Goal: Navigation & Orientation: Understand site structure

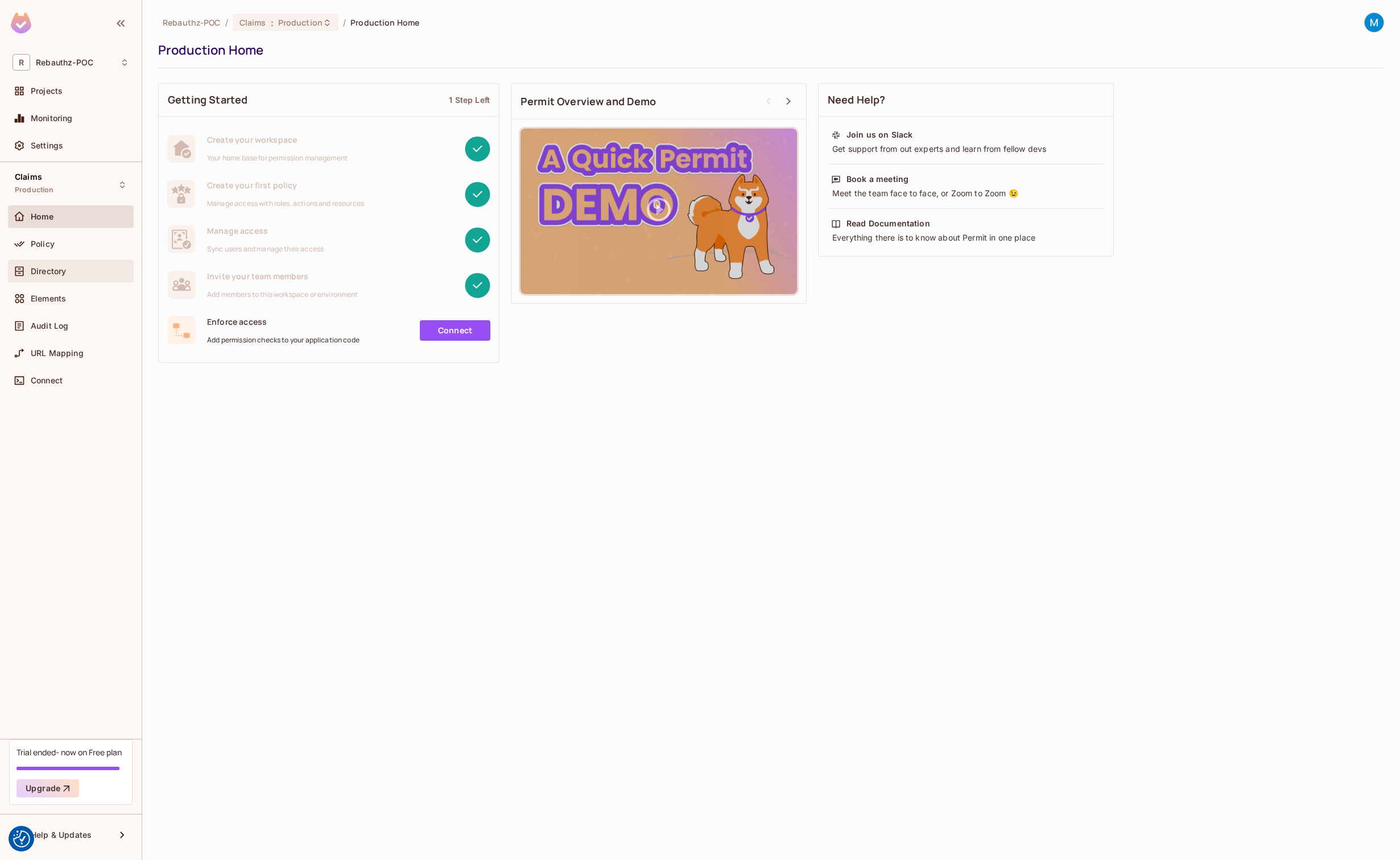
click at [51, 269] on span "Directory" at bounding box center [48, 271] width 35 height 9
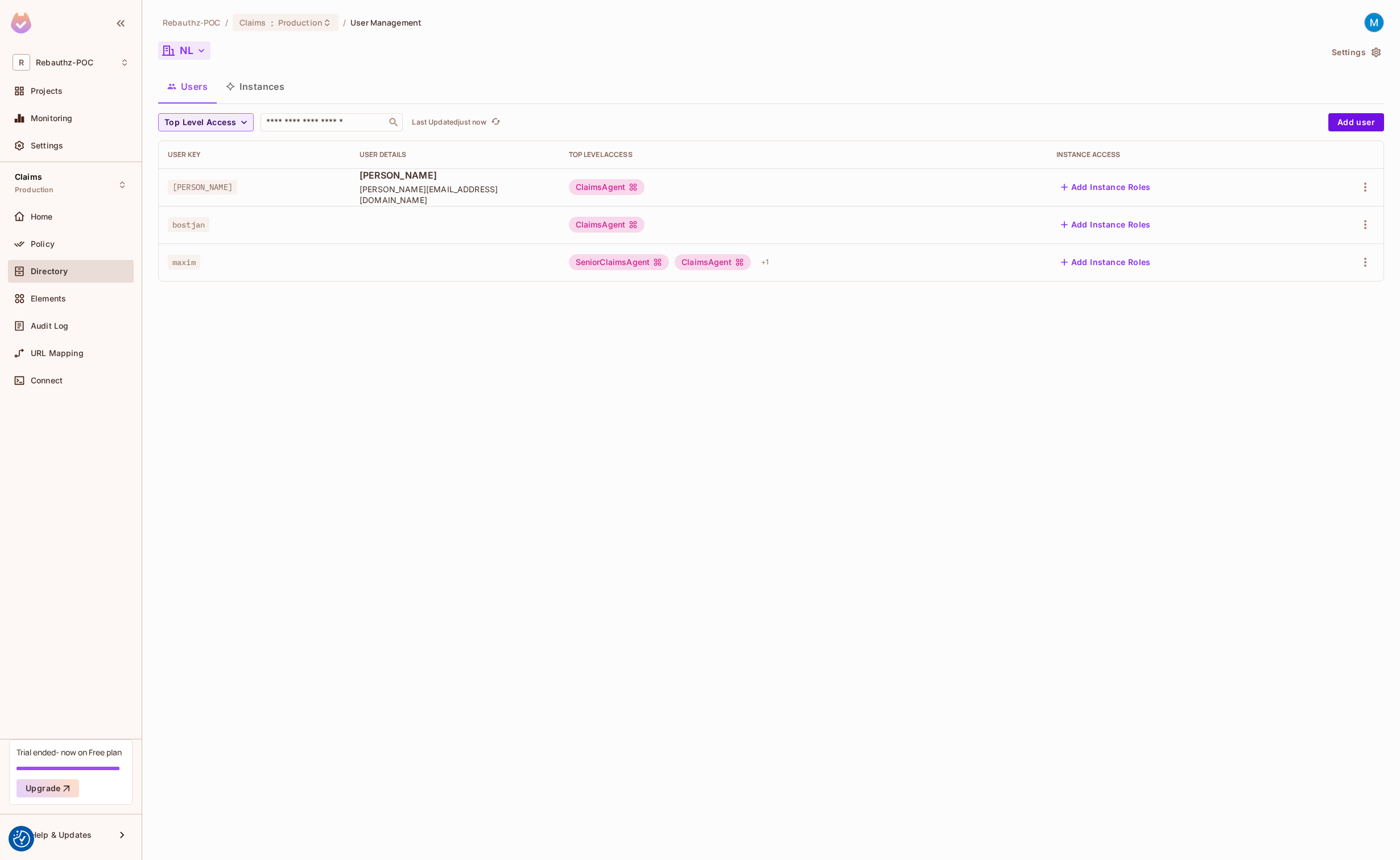
click at [207, 51] on icon "button" at bounding box center [201, 51] width 12 height 12
click at [364, 51] on div at bounding box center [700, 430] width 1400 height 860
click at [59, 242] on div "Policy" at bounding box center [80, 244] width 98 height 9
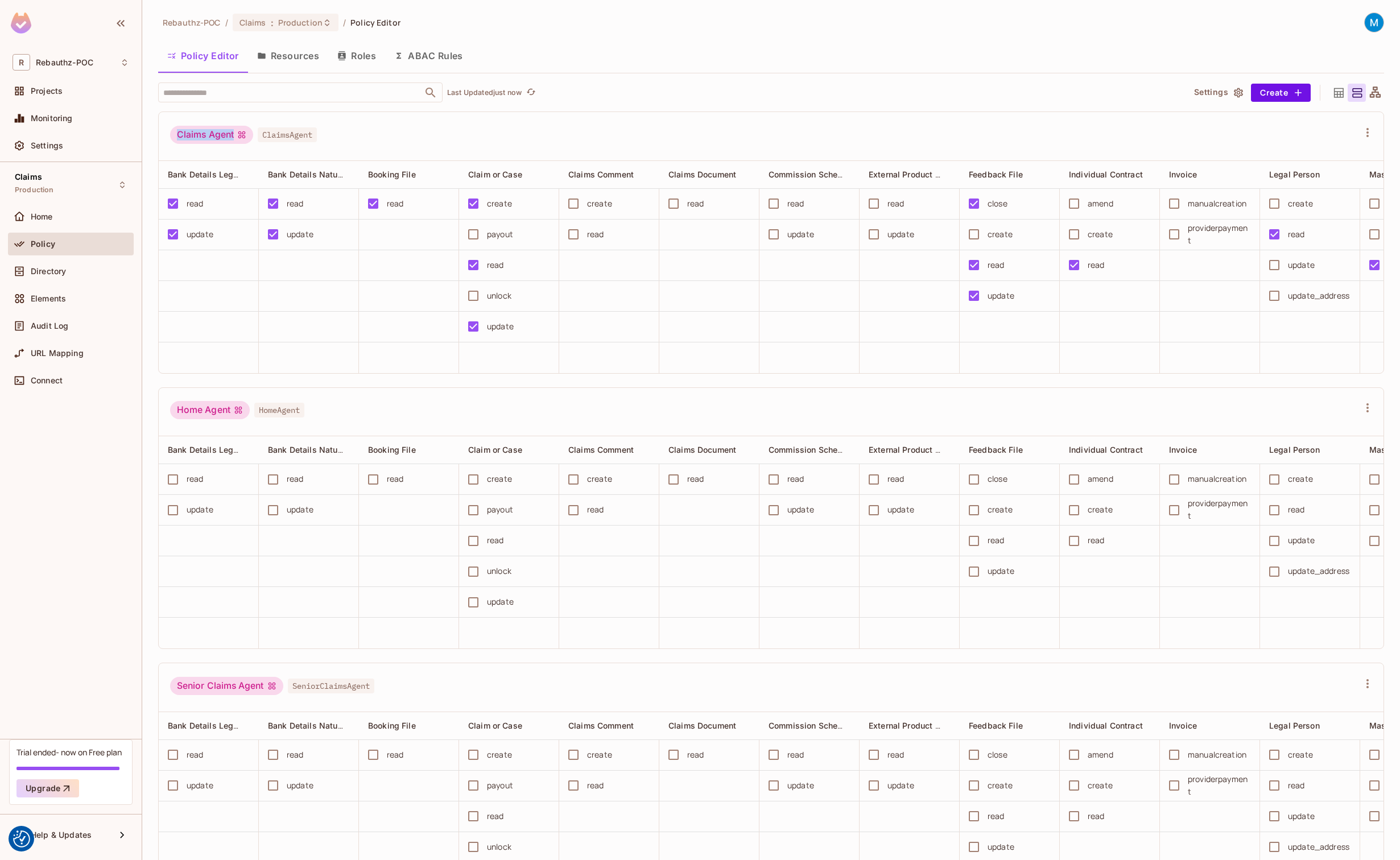
drag, startPoint x: 234, startPoint y: 134, endPoint x: 180, endPoint y: 132, distance: 54.0
click at [180, 132] on div "Claims Agent" at bounding box center [211, 135] width 83 height 18
click at [223, 136] on div "Claims Agent" at bounding box center [211, 135] width 83 height 18
drag, startPoint x: 235, startPoint y: 135, endPoint x: 182, endPoint y: 136, distance: 53.0
click at [182, 136] on div "Claims Agent" at bounding box center [211, 135] width 83 height 18
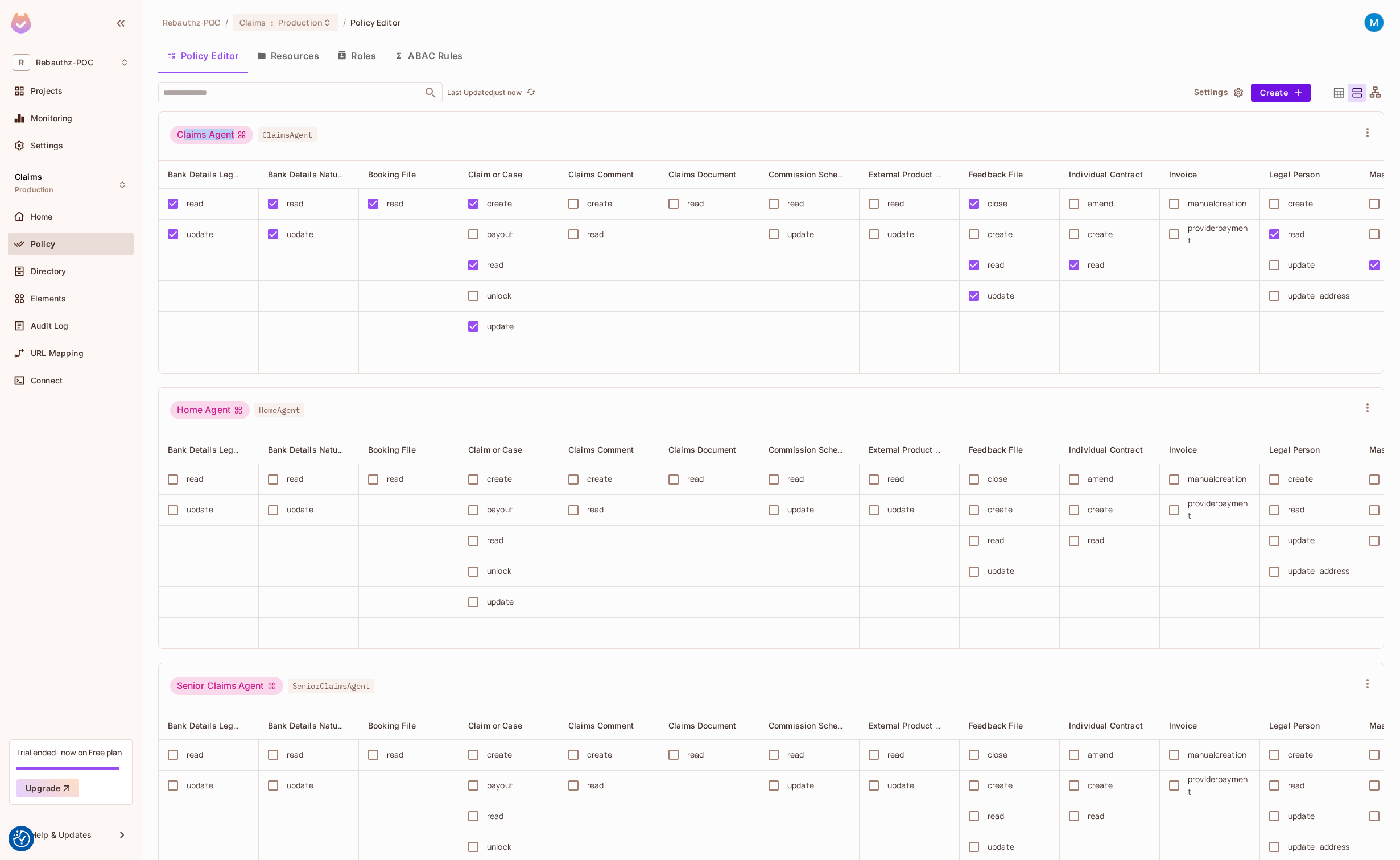
click at [298, 59] on button "Resources" at bounding box center [288, 55] width 80 height 28
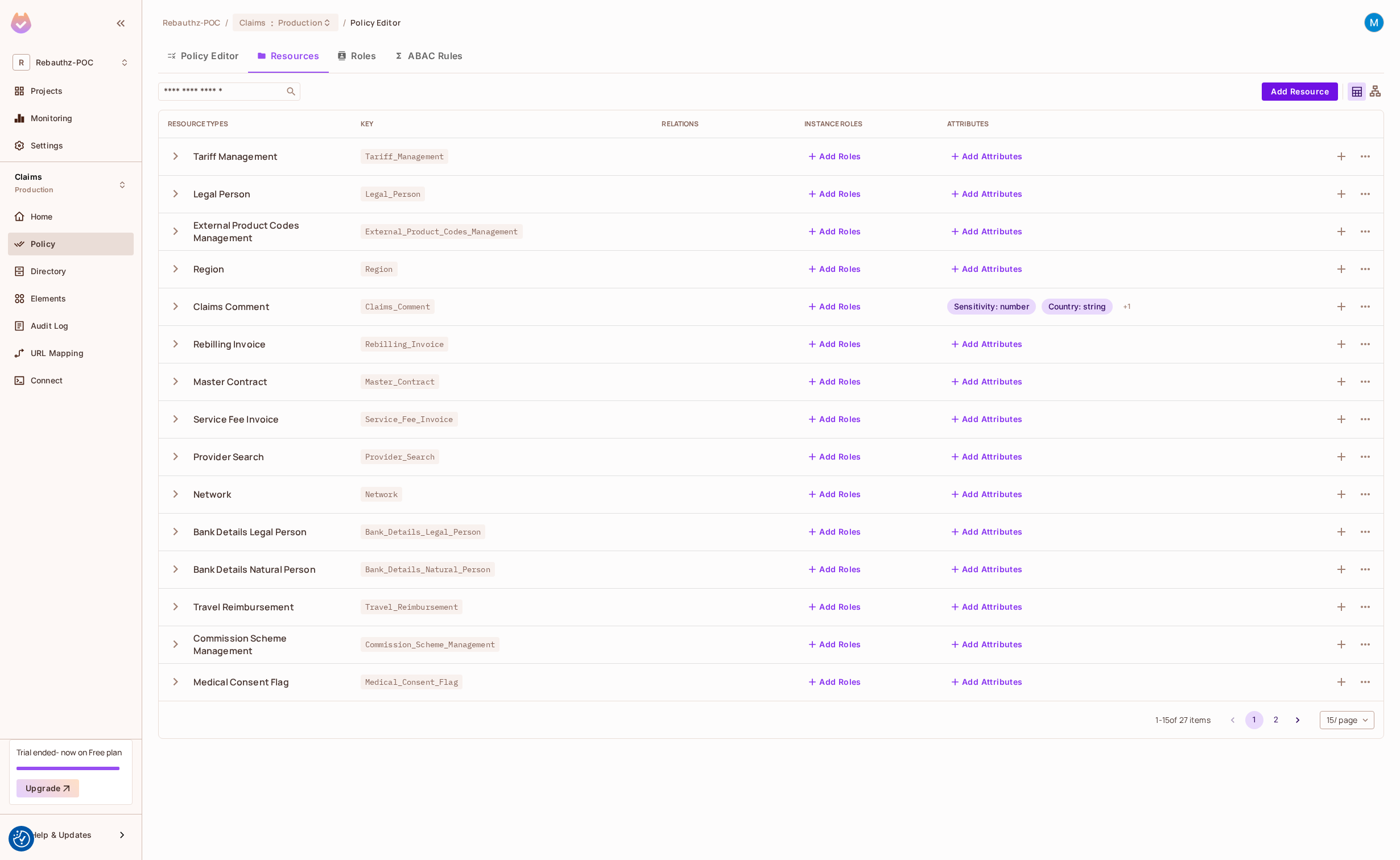
click at [369, 55] on button "Roles" at bounding box center [356, 55] width 57 height 28
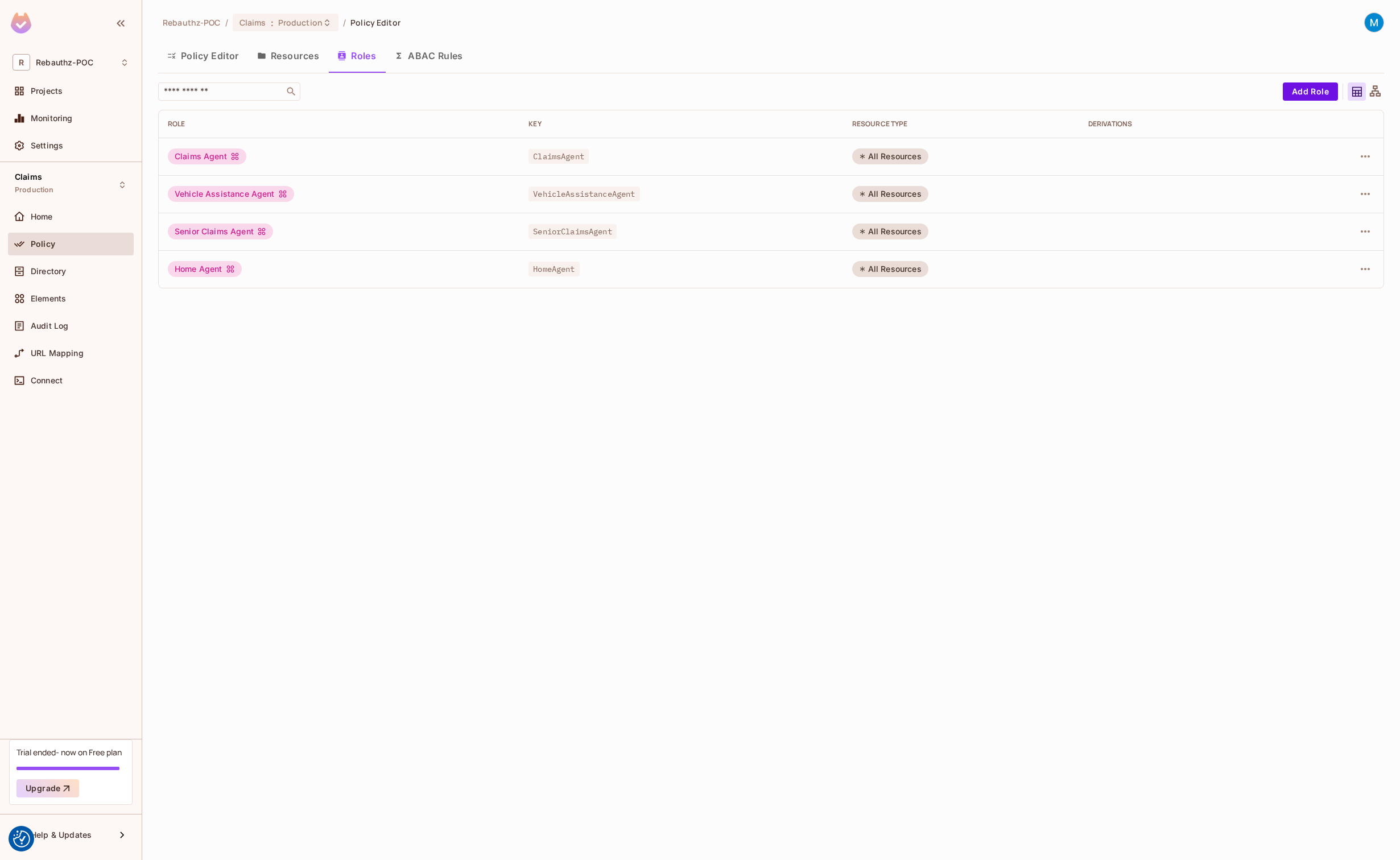
click at [423, 54] on button "ABAC Rules" at bounding box center [429, 55] width 87 height 28
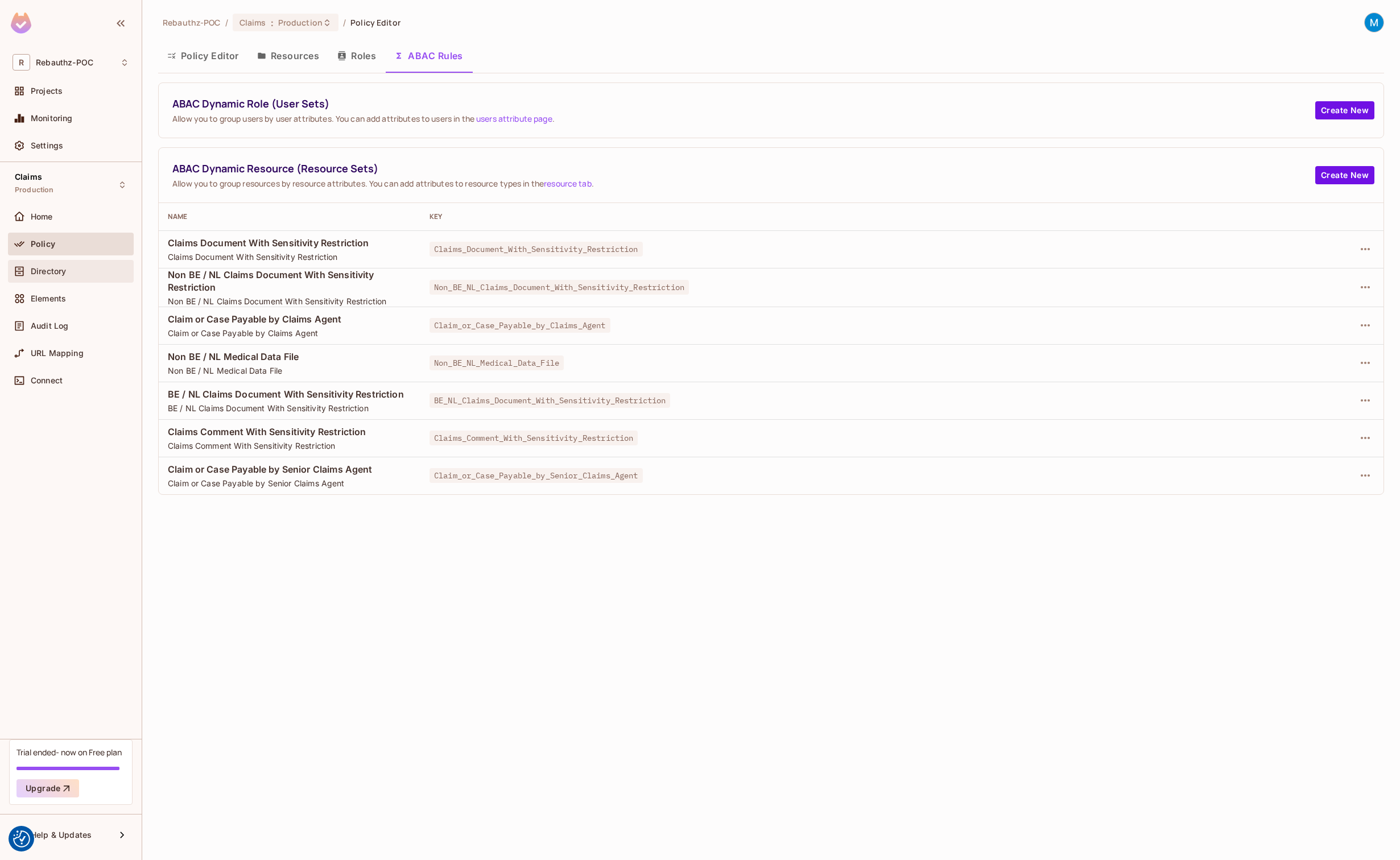
click at [65, 269] on span "Directory" at bounding box center [48, 271] width 35 height 9
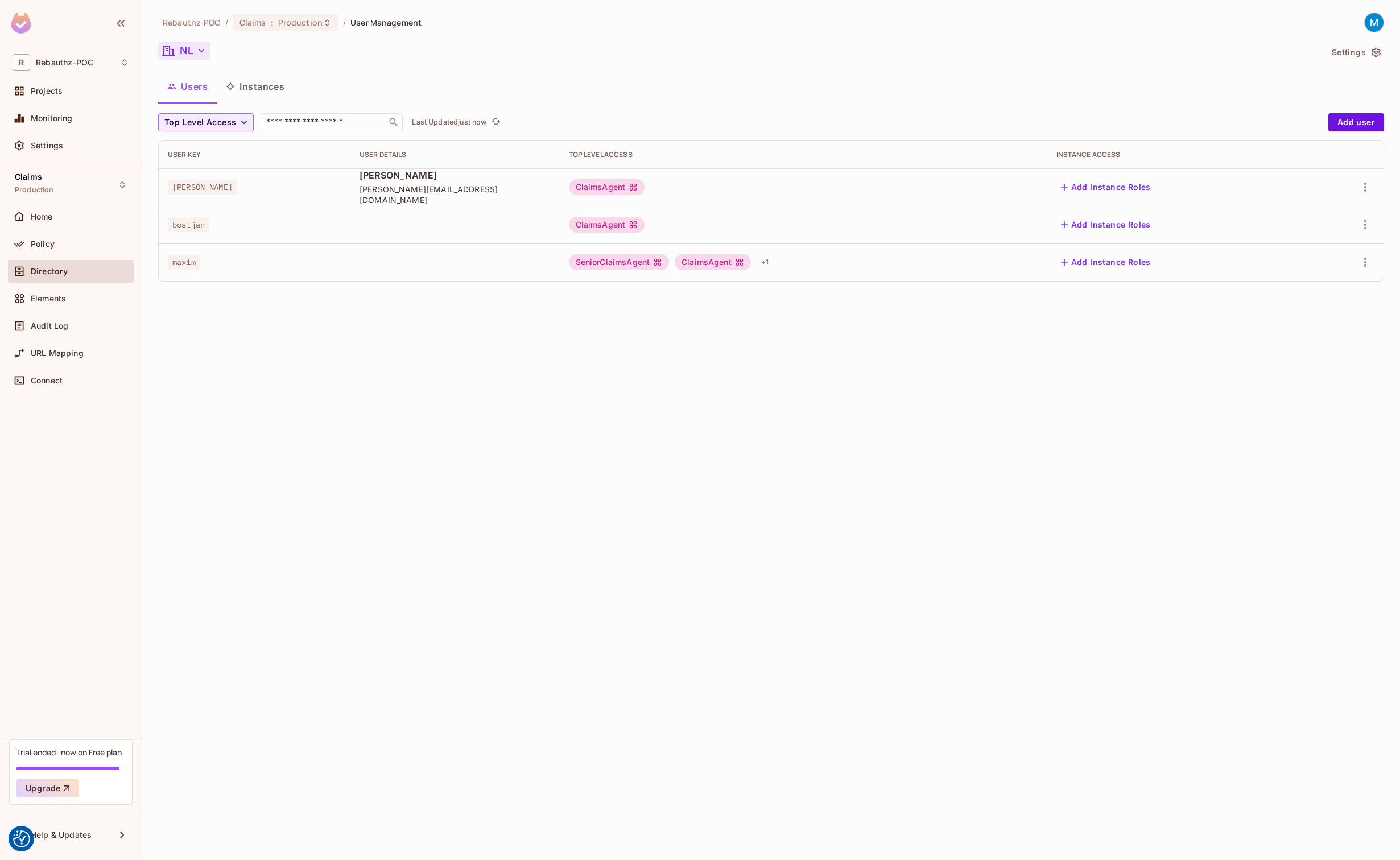
click at [202, 48] on icon "button" at bounding box center [201, 51] width 12 height 12
click at [192, 97] on span "All Tenants" at bounding box center [245, 102] width 126 height 11
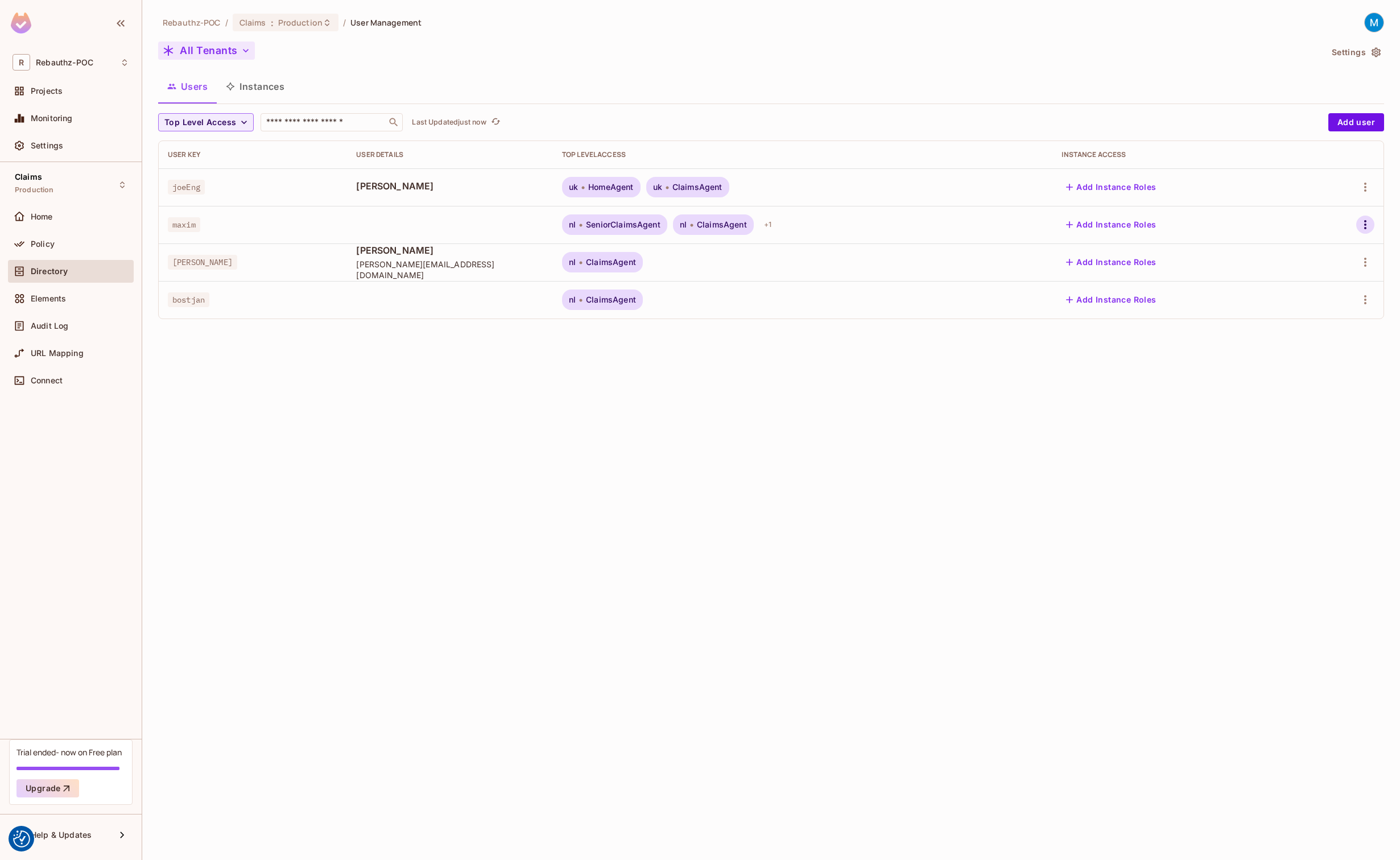
click at [1362, 222] on icon "button" at bounding box center [1365, 224] width 14 height 14
click at [1073, 469] on div at bounding box center [700, 430] width 1400 height 860
